Goal: Task Accomplishment & Management: Manage account settings

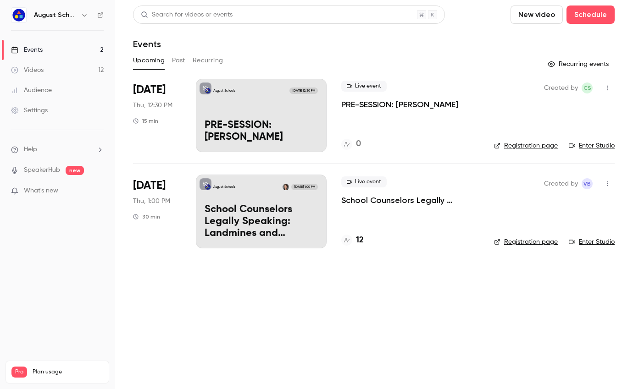
click at [245, 213] on p "School Counselors Legally Speaking: Landmines and Lifelines" at bounding box center [261, 221] width 113 height 35
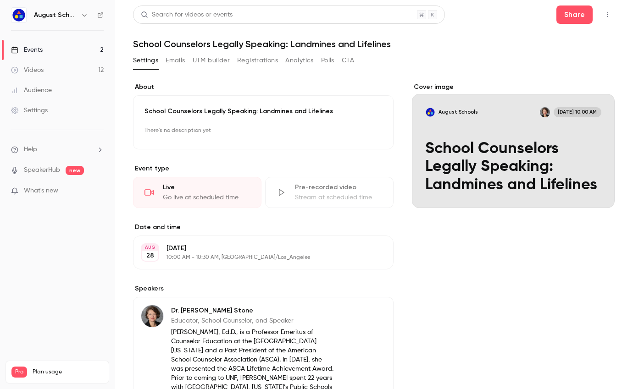
click at [246, 54] on button "Registrations" at bounding box center [257, 60] width 41 height 15
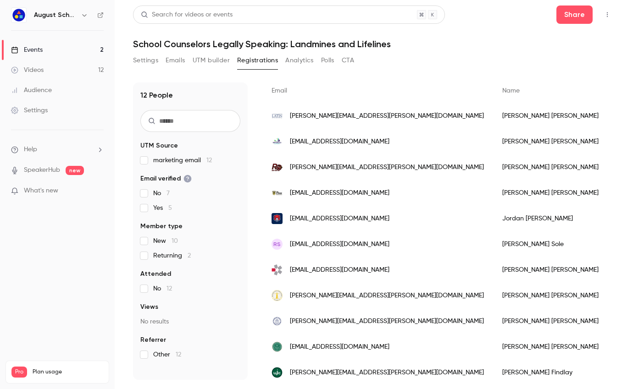
scroll to position [105, 0]
